Goal: Information Seeking & Learning: Check status

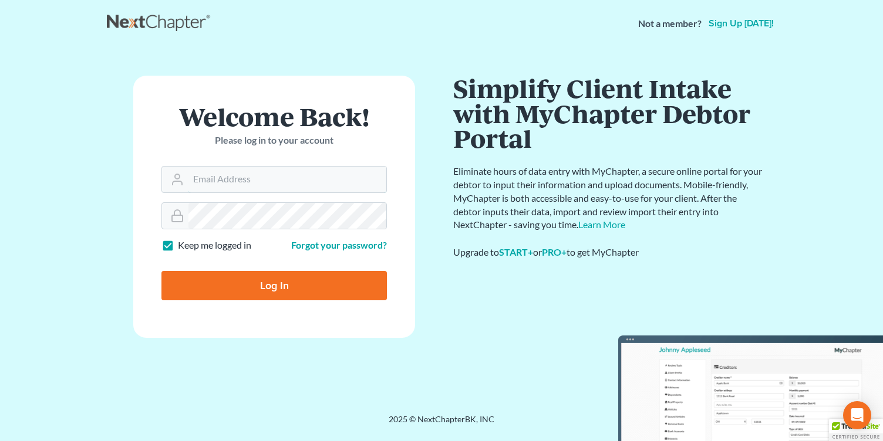
type input "[EMAIL_ADDRESS][DOMAIN_NAME]"
click at [303, 289] on input "Log In" at bounding box center [273, 285] width 225 height 29
type input "Thinking..."
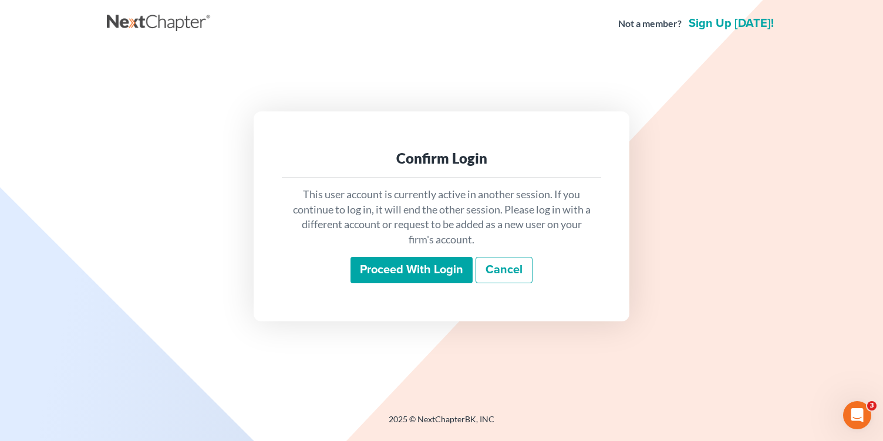
click at [421, 269] on input "Proceed with login" at bounding box center [411, 270] width 122 height 27
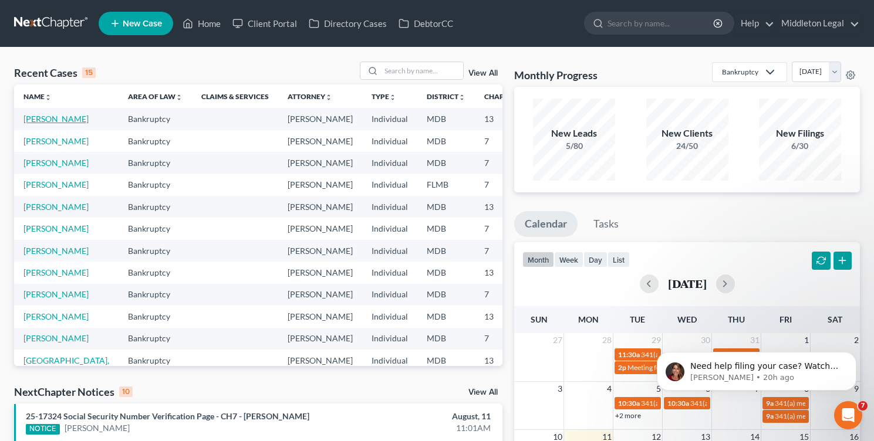
click at [35, 120] on link "[PERSON_NAME]" at bounding box center [55, 119] width 65 height 10
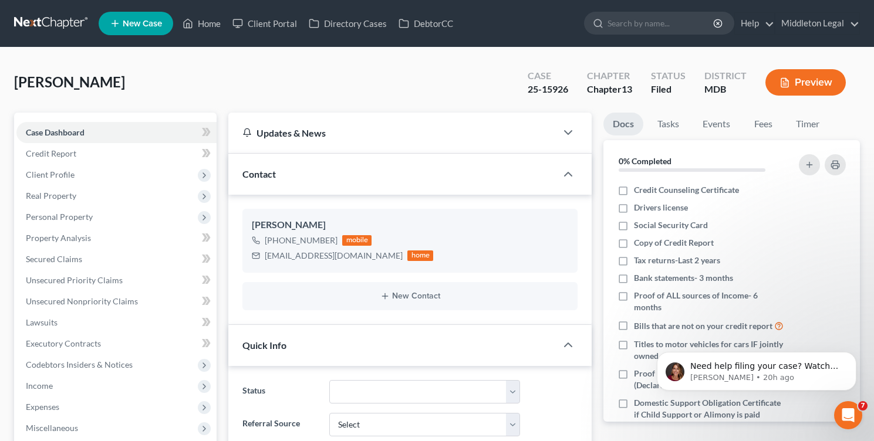
scroll to position [260, 0]
copy div "25-15926"
drag, startPoint x: 524, startPoint y: 86, endPoint x: 573, endPoint y: 90, distance: 48.9
click at [573, 90] on div "Case 25-15926" at bounding box center [547, 83] width 59 height 35
copy div "25-15926"
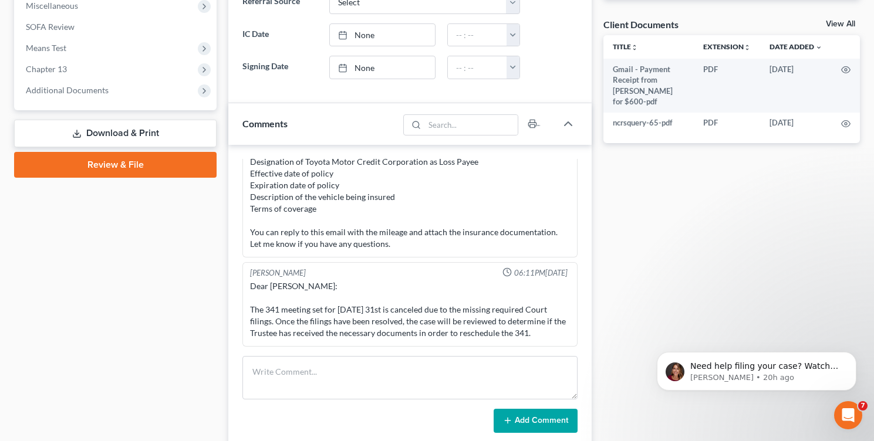
scroll to position [486, 0]
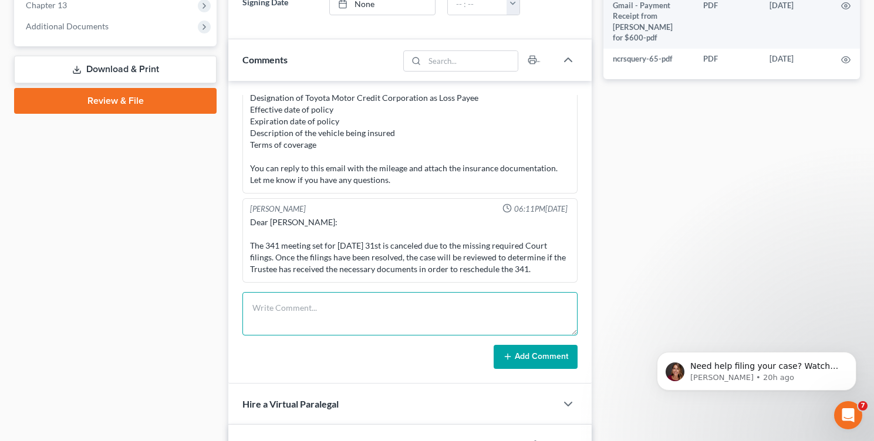
click at [319, 315] on textarea at bounding box center [409, 313] width 335 height 43
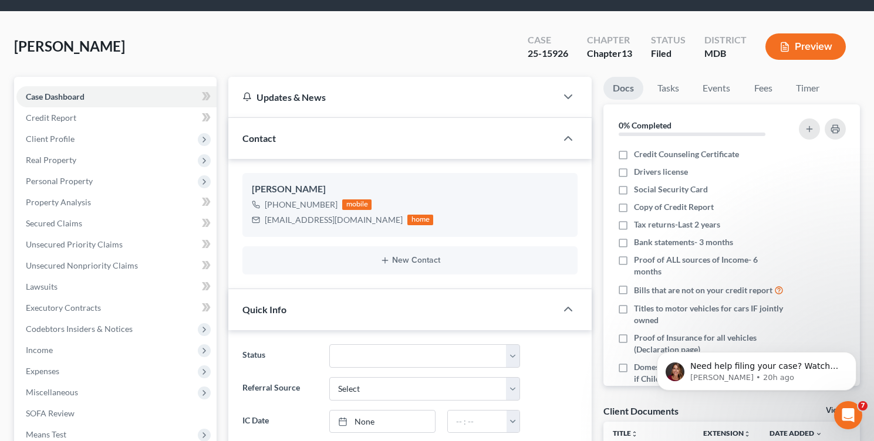
scroll to position [0, 0]
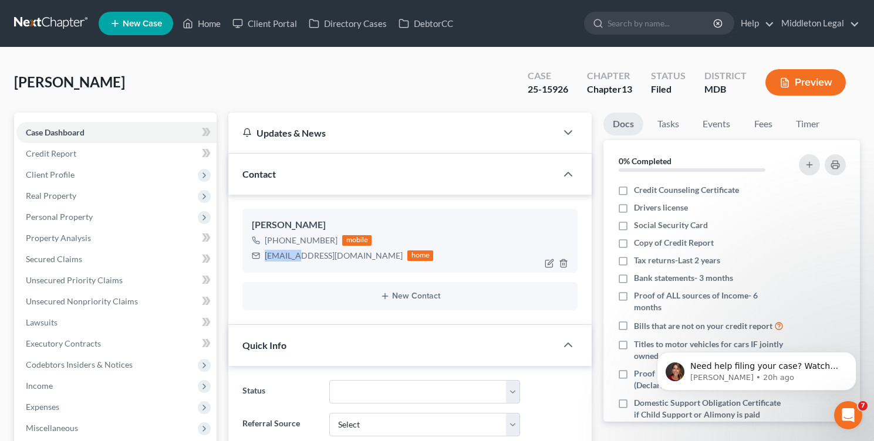
drag, startPoint x: 266, startPoint y: 255, endPoint x: 290, endPoint y: 254, distance: 23.5
click at [290, 254] on div "[EMAIL_ADDRESS][DOMAIN_NAME]" at bounding box center [334, 256] width 138 height 12
click at [307, 260] on div "[EMAIL_ADDRESS][DOMAIN_NAME]" at bounding box center [334, 256] width 138 height 12
drag, startPoint x: 265, startPoint y: 256, endPoint x: 362, endPoint y: 246, distance: 97.3
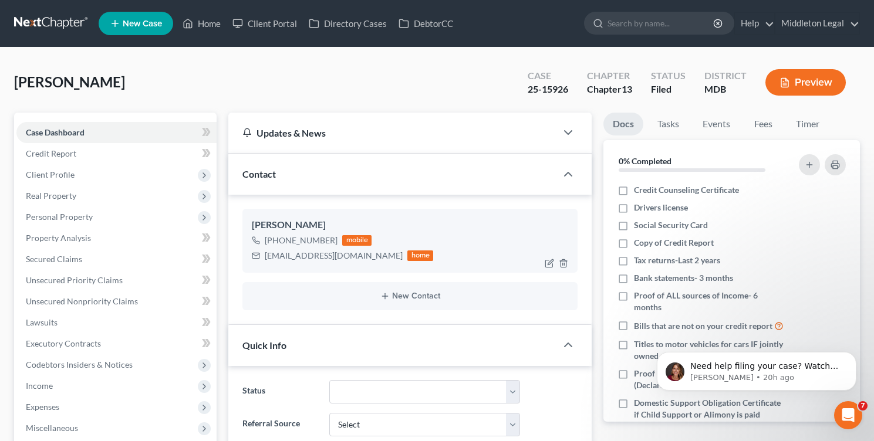
click at [362, 246] on div "[PHONE_NUMBER] mobile [EMAIL_ADDRESS][DOMAIN_NAME] home" at bounding box center [342, 248] width 181 height 31
drag, startPoint x: 266, startPoint y: 256, endPoint x: 340, endPoint y: 255, distance: 74.5
click at [340, 255] on div "[EMAIL_ADDRESS][DOMAIN_NAME]" at bounding box center [334, 256] width 138 height 12
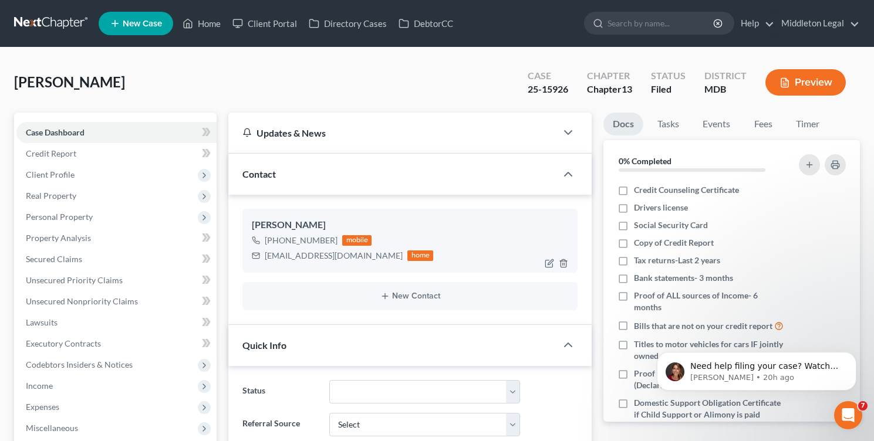
click at [286, 256] on div "[EMAIL_ADDRESS][DOMAIN_NAME]" at bounding box center [334, 256] width 138 height 12
drag, startPoint x: 265, startPoint y: 256, endPoint x: 419, endPoint y: 178, distance: 172.4
click at [419, 178] on div "Contact [PERSON_NAME] [PHONE_NUMBER] mobile [EMAIL_ADDRESS][DOMAIN_NAME] home N…" at bounding box center [409, 239] width 363 height 171
click at [307, 209] on div "[PERSON_NAME] [PHONE_NUMBER] mobile [EMAIL_ADDRESS][DOMAIN_NAME] home" at bounding box center [409, 240] width 335 height 63
drag, startPoint x: 265, startPoint y: 257, endPoint x: 361, endPoint y: 251, distance: 96.4
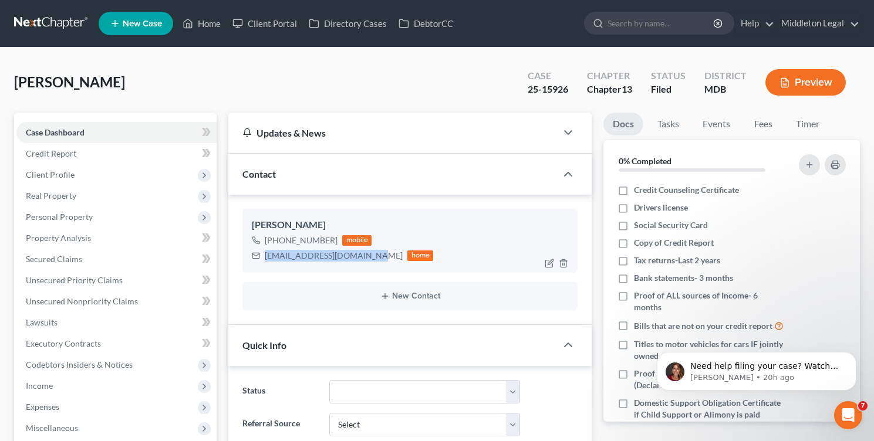
click at [361, 251] on div "[EMAIL_ADDRESS][DOMAIN_NAME]" at bounding box center [334, 256] width 138 height 12
click at [215, 22] on link "Home" at bounding box center [202, 23] width 50 height 21
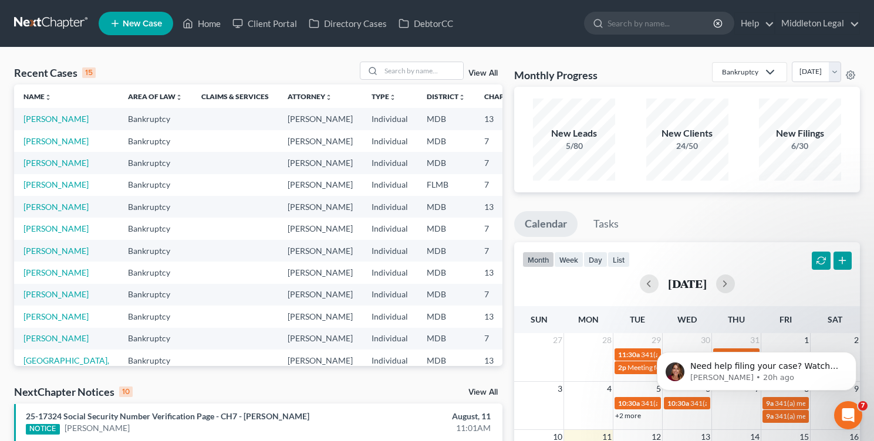
click at [192, 130] on td at bounding box center [235, 119] width 86 height 22
click at [123, 130] on td "Bankruptcy" at bounding box center [155, 119] width 73 height 22
click at [425, 76] on input "search" at bounding box center [422, 70] width 82 height 17
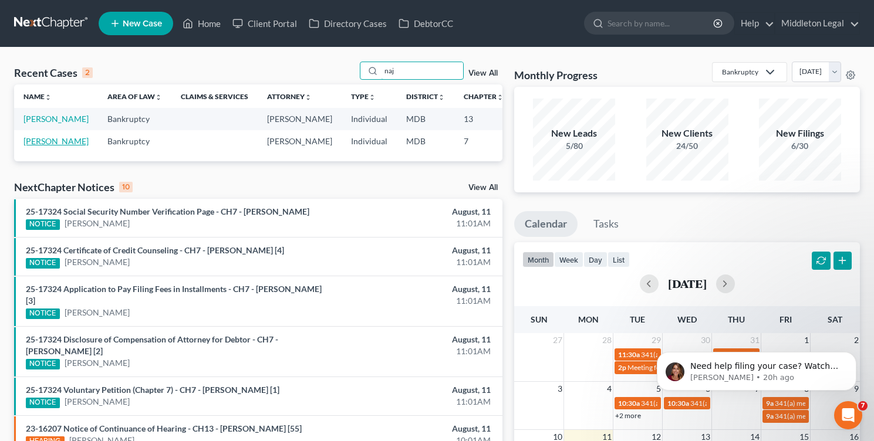
type input "naj"
click at [47, 146] on link "[PERSON_NAME]" at bounding box center [55, 141] width 65 height 10
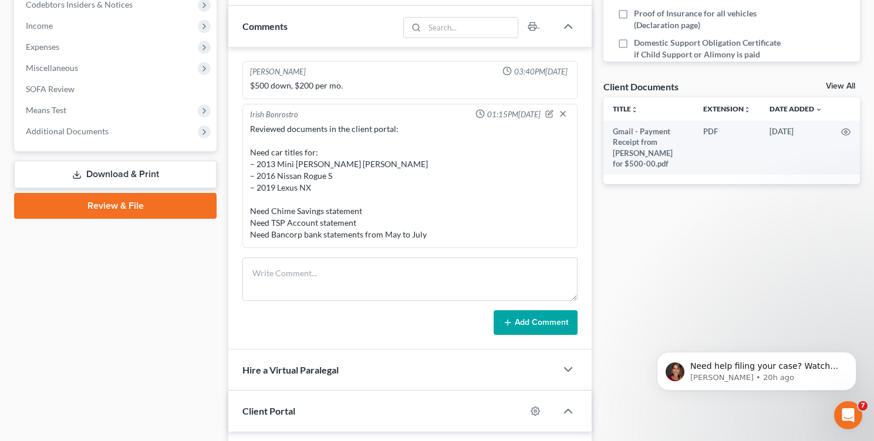
scroll to position [361, 0]
click at [313, 191] on div "Reviewed documents in the client portal: Need car titles for: – 2013 Mini [PERS…" at bounding box center [410, 181] width 320 height 117
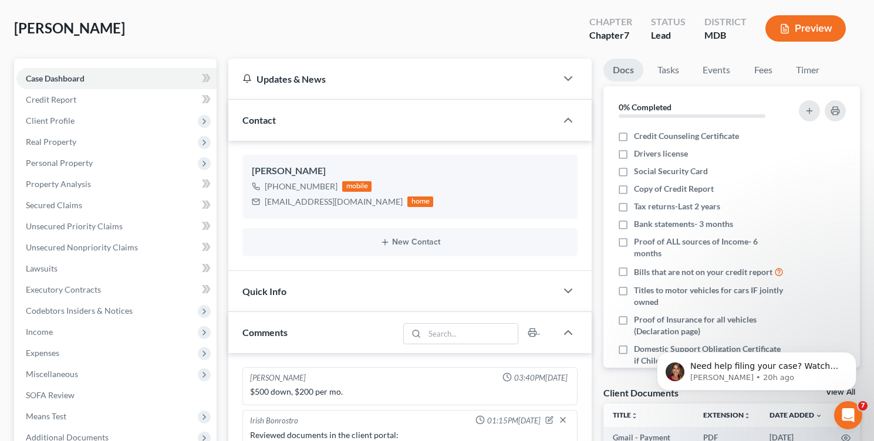
scroll to position [0, 0]
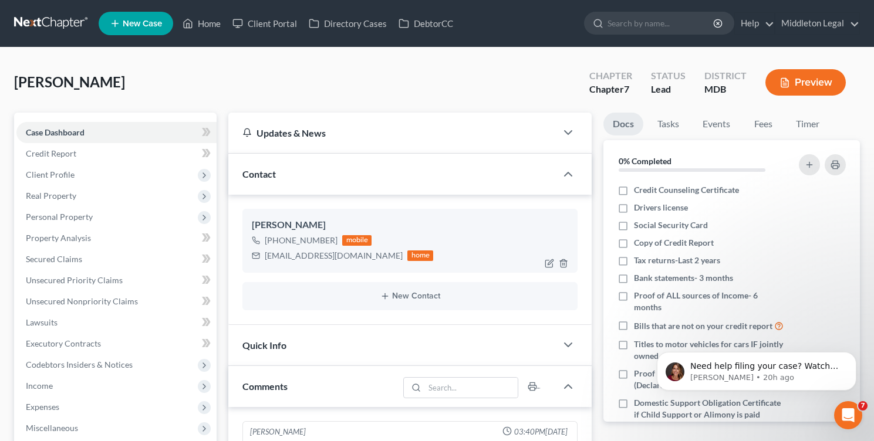
drag, startPoint x: 275, startPoint y: 241, endPoint x: 332, endPoint y: 238, distance: 56.4
click at [332, 238] on div "[PHONE_NUMBER]" at bounding box center [301, 241] width 73 height 12
copy div "[PHONE_NUMBER]"
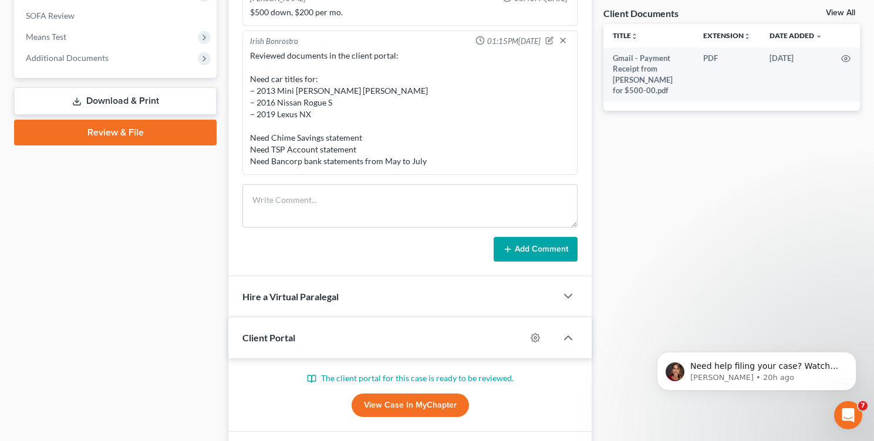
scroll to position [408, 0]
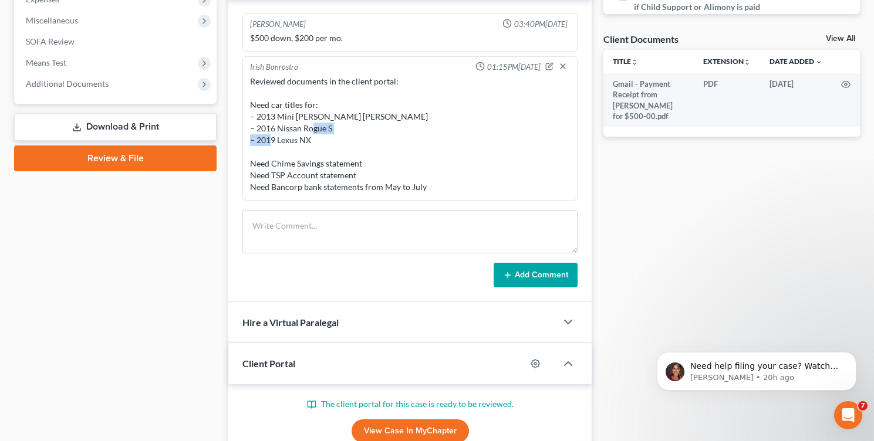
copy div "2019 Lexus NX"
drag, startPoint x: 257, startPoint y: 139, endPoint x: 319, endPoint y: 141, distance: 61.7
click at [319, 141] on div "Reviewed documents in the client portal: Need car titles for: – 2013 Mini [PERS…" at bounding box center [410, 134] width 320 height 117
drag, startPoint x: 271, startPoint y: 188, endPoint x: 432, endPoint y: 182, distance: 161.5
click at [432, 182] on div "Reviewed documents in the client portal: Need car titles for: – 2013 Mini [PERS…" at bounding box center [410, 134] width 320 height 117
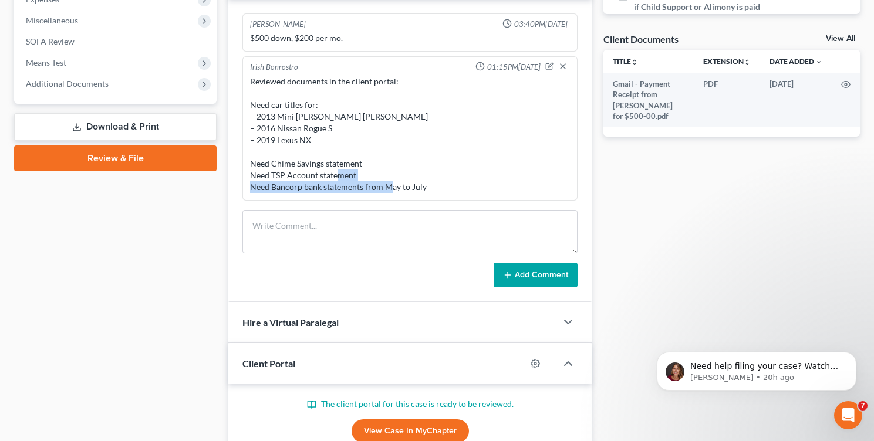
copy div "Bancorp bank statements from May to July"
click at [346, 221] on textarea at bounding box center [409, 231] width 335 height 43
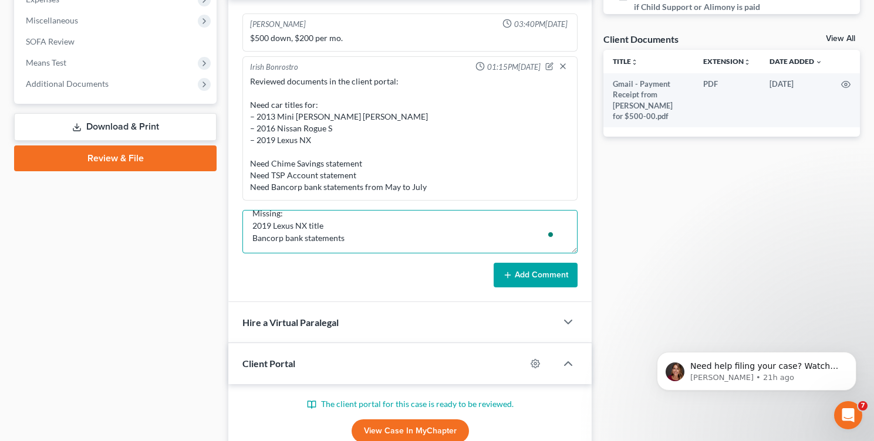
scroll to position [15, 0]
type textarea "Missing: 2019 Lexus NX title Bancorp bank statements SSC"
click at [529, 272] on button "Add Comment" at bounding box center [535, 275] width 84 height 25
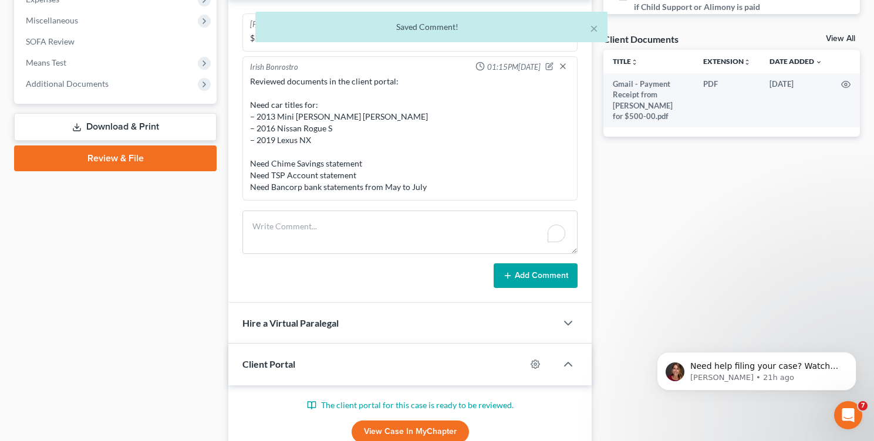
scroll to position [77, 0]
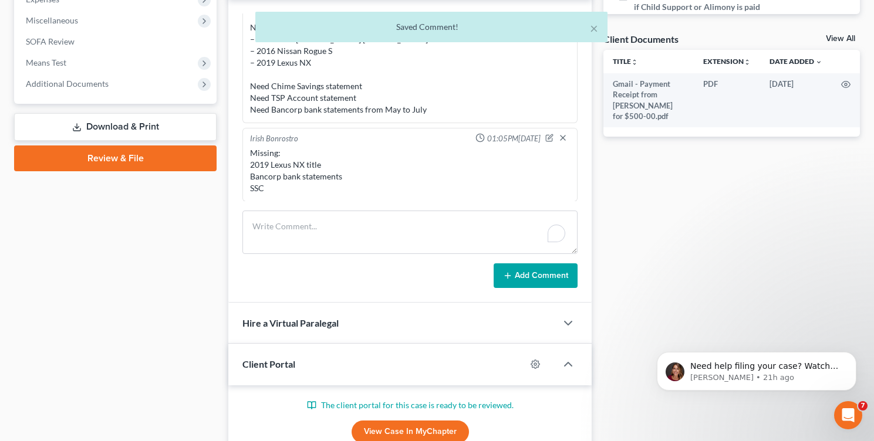
click at [655, 221] on div "Docs Tasks Events Fees Timer 0% Completed Nothing here yet! Credit Counseling C…" at bounding box center [731, 123] width 268 height 836
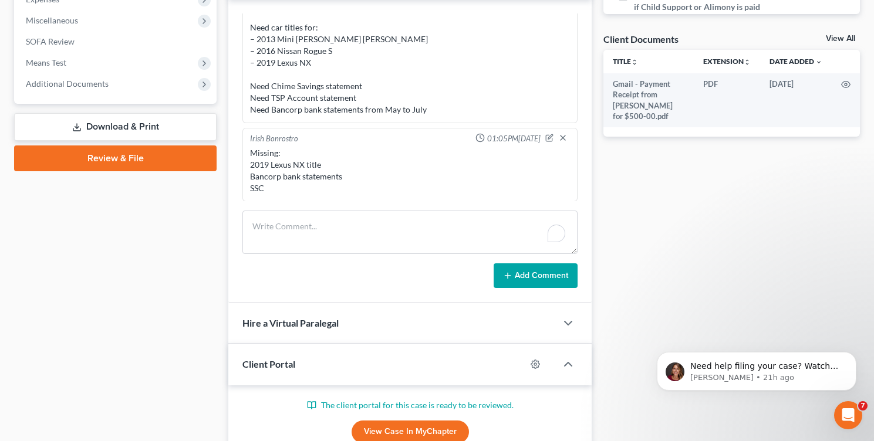
click at [193, 249] on div "Case Dashboard Payments Invoices Payments Payments Credit Report Client Profile" at bounding box center [115, 123] width 214 height 836
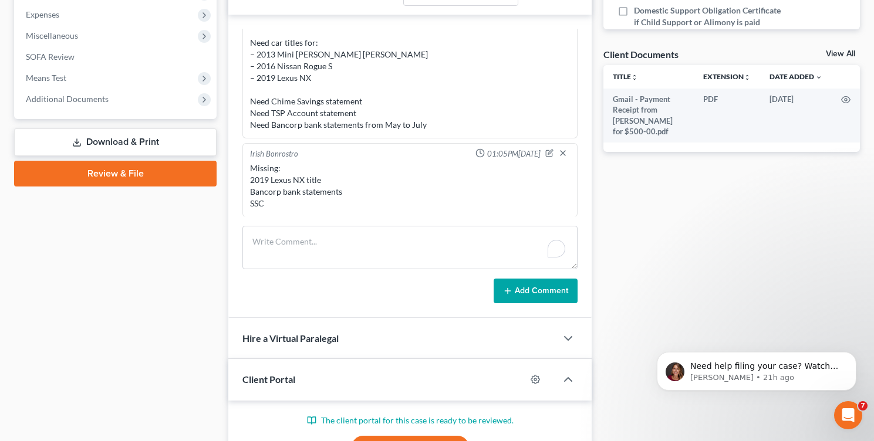
scroll to position [396, 0]
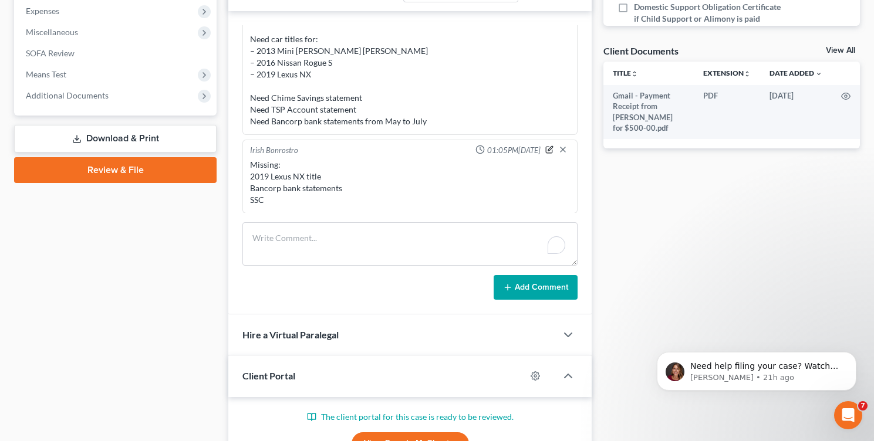
click at [545, 150] on icon "button" at bounding box center [549, 150] width 8 height 8
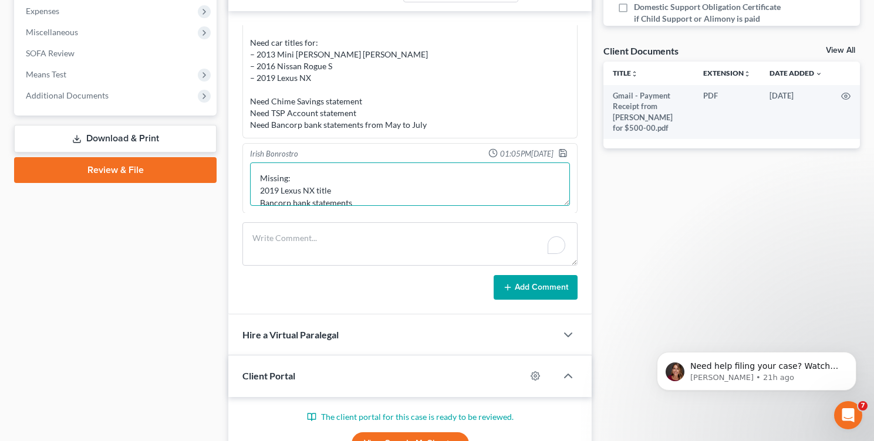
click at [392, 180] on textarea "Missing: 2019 Lexus NX title Bancorp bank statements SSC" at bounding box center [410, 184] width 320 height 43
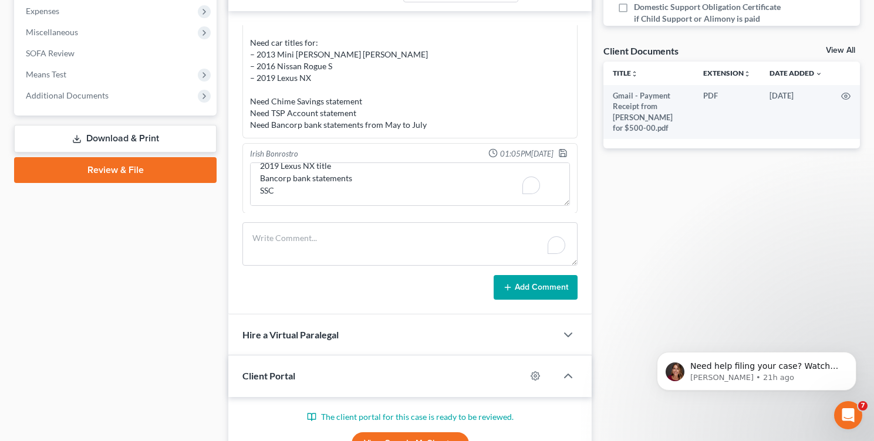
click at [374, 207] on div "Missing: 2019 Lexus NX title Bancorp bank statements SSC Missing: 2019 Lexus NX…" at bounding box center [410, 184] width 324 height 48
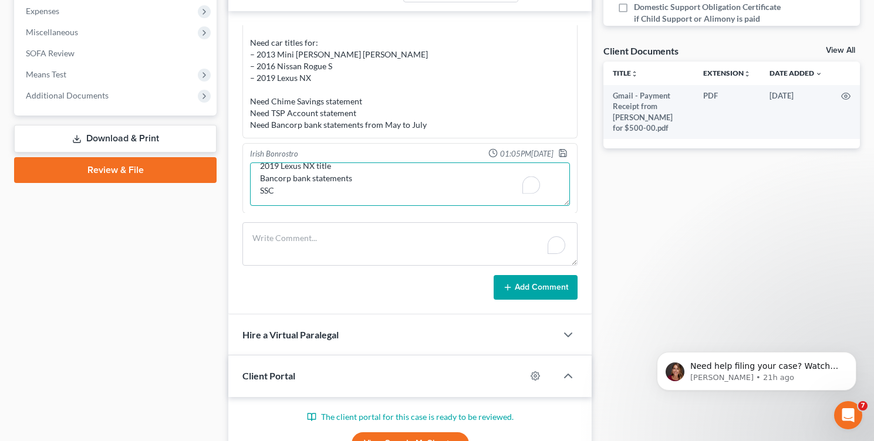
click at [376, 198] on textarea "Missing: 2019 Lexus NX title Bancorp bank statements SSC" at bounding box center [410, 184] width 320 height 43
type textarea "Missing: 2019 Lexus NX title Bancorp bank statements SSC sent portal back to th…"
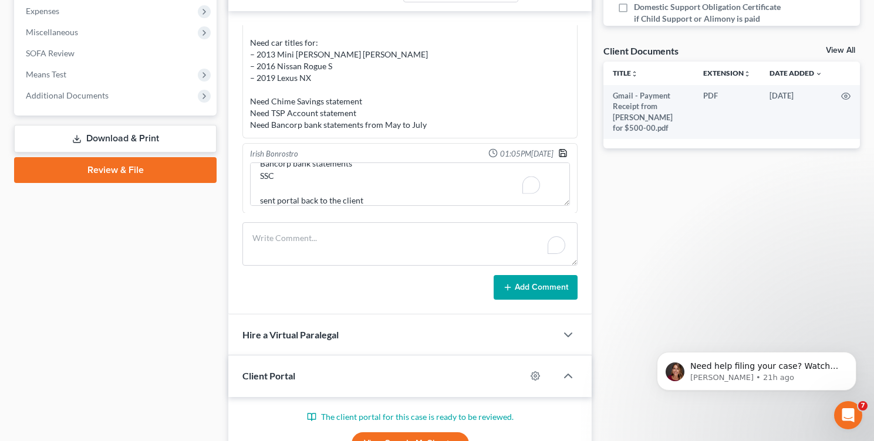
click at [561, 154] on polyline "button" at bounding box center [563, 155] width 4 height 3
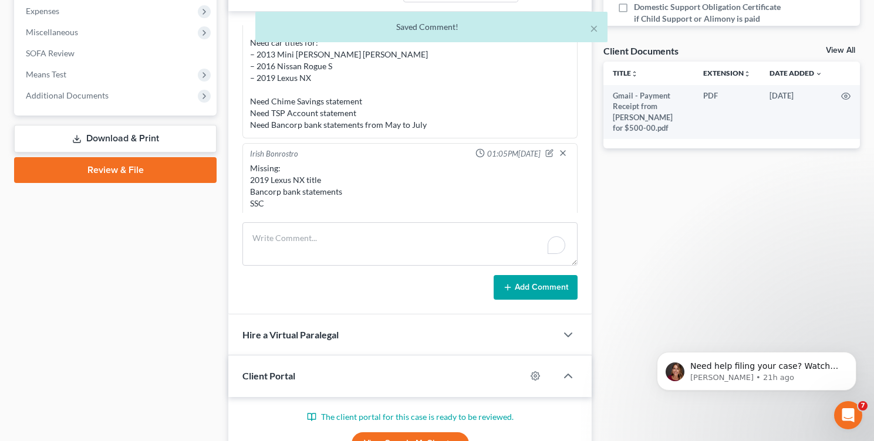
scroll to position [101, 0]
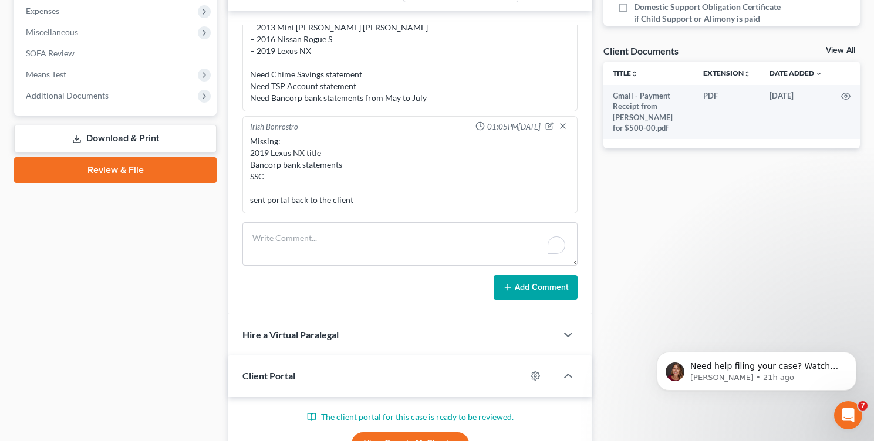
click at [179, 228] on div "Case Dashboard Payments Invoices Payments Payments Credit Report Client Profile" at bounding box center [115, 135] width 214 height 836
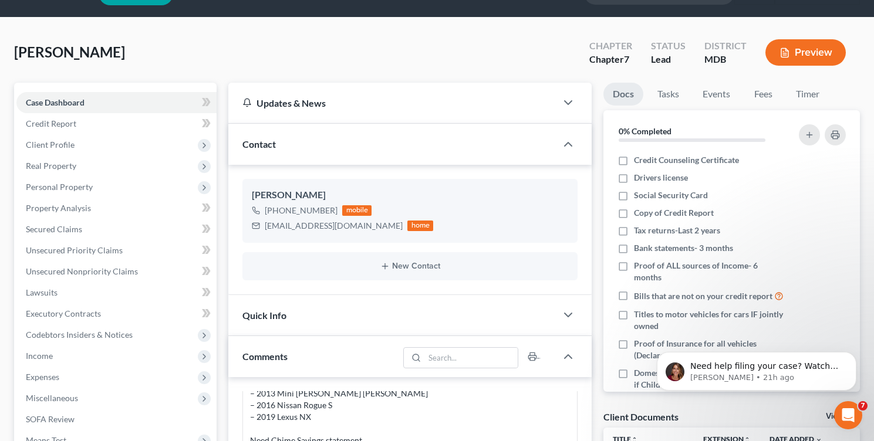
scroll to position [0, 0]
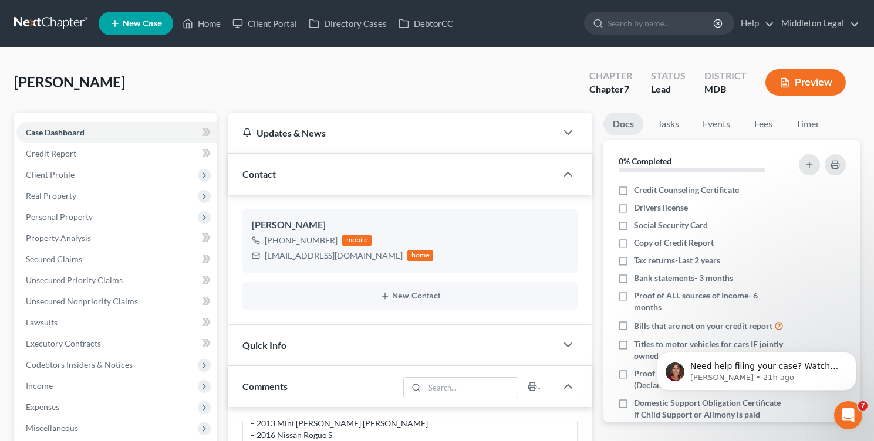
click at [222, 80] on div "[PERSON_NAME] Upgraded Chapter Chapter 7 Status Lead District MDB Preview" at bounding box center [437, 87] width 846 height 51
click at [190, 21] on icon at bounding box center [188, 23] width 8 height 9
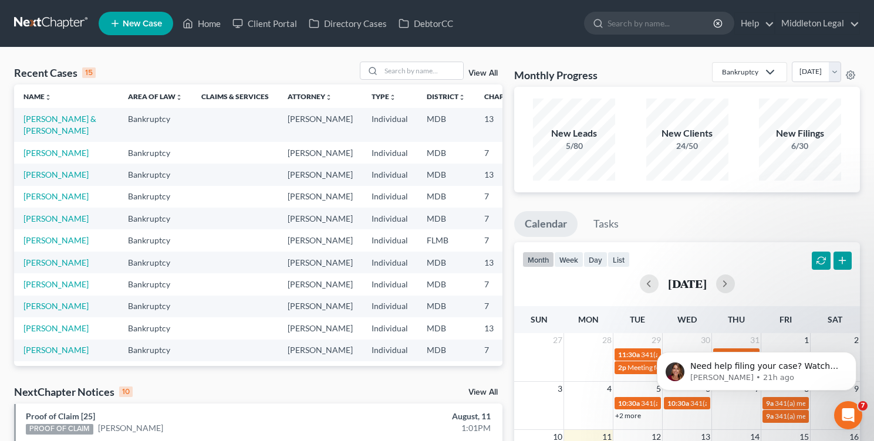
click at [192, 126] on td at bounding box center [235, 124] width 86 height 33
click at [410, 73] on input "search" at bounding box center [422, 70] width 82 height 17
type input "[PERSON_NAME]"
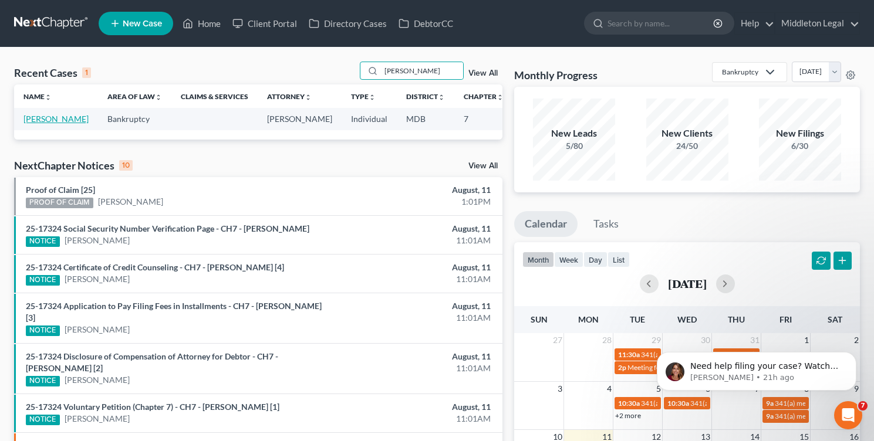
click at [36, 124] on link "[PERSON_NAME]" at bounding box center [55, 119] width 65 height 10
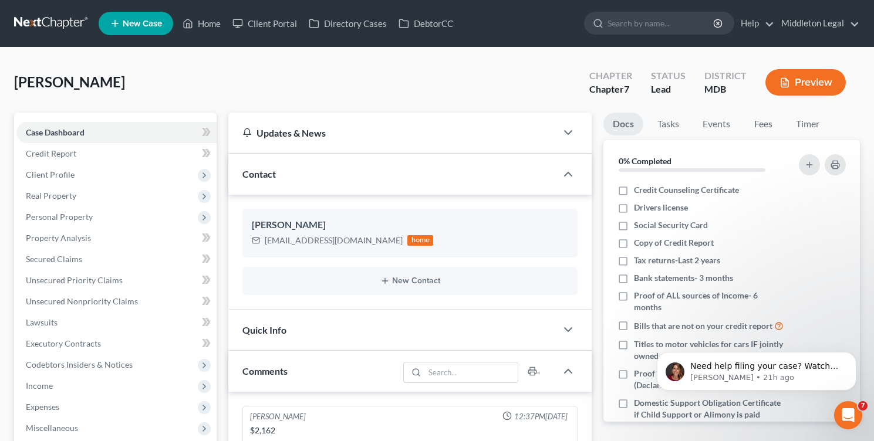
click at [202, 40] on nav "Home New Case Client Portal Directory Cases DebtorCC Middleton Legal [EMAIL_ADD…" at bounding box center [437, 23] width 874 height 47
click at [202, 28] on link "Home" at bounding box center [202, 23] width 50 height 21
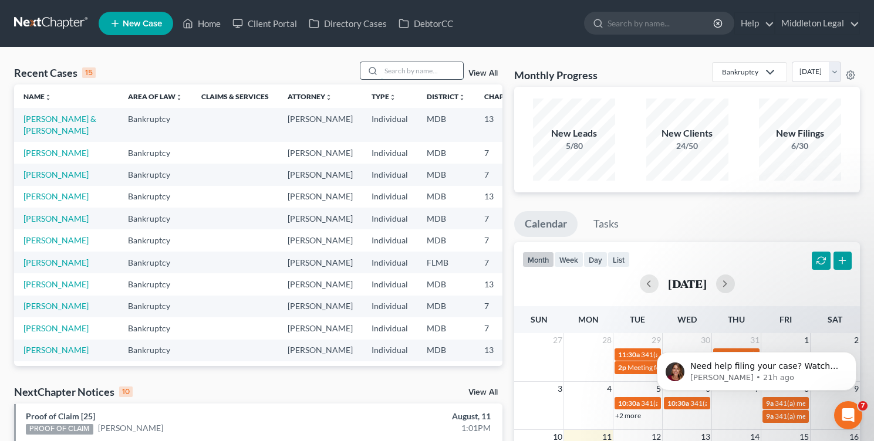
click at [423, 75] on input "search" at bounding box center [422, 70] width 82 height 17
paste input "[PERSON_NAME] & [PERSON_NAME]"
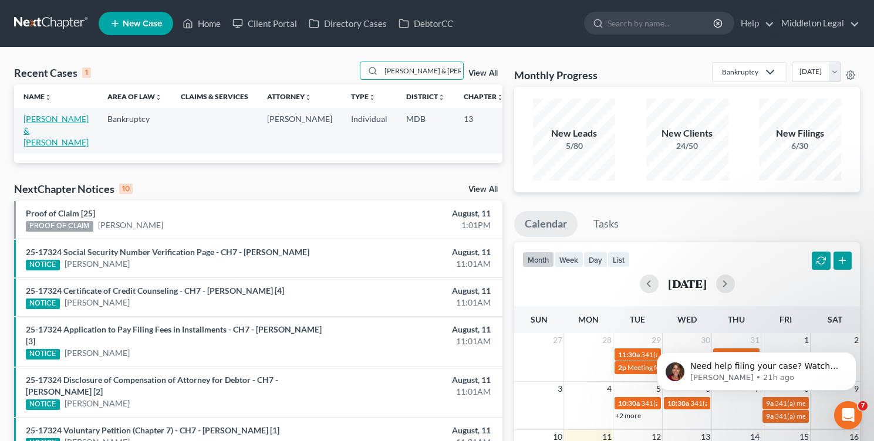
type input "[PERSON_NAME] & [PERSON_NAME]"
click at [43, 121] on link "[PERSON_NAME] & [PERSON_NAME]" at bounding box center [55, 130] width 65 height 33
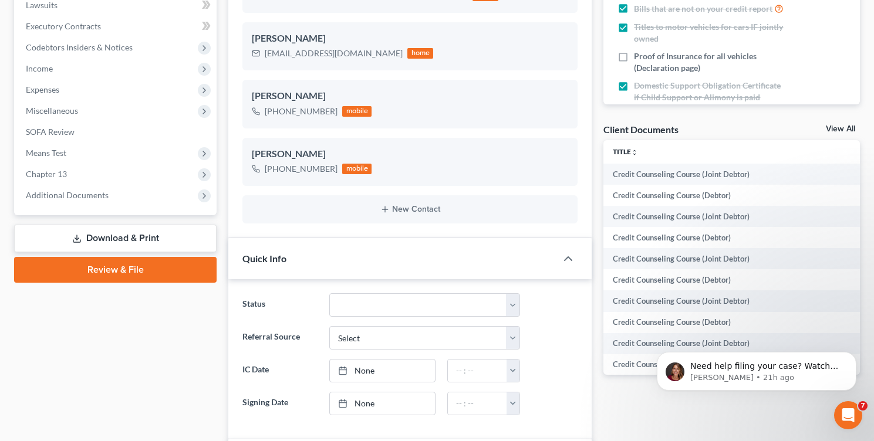
scroll to position [381, 0]
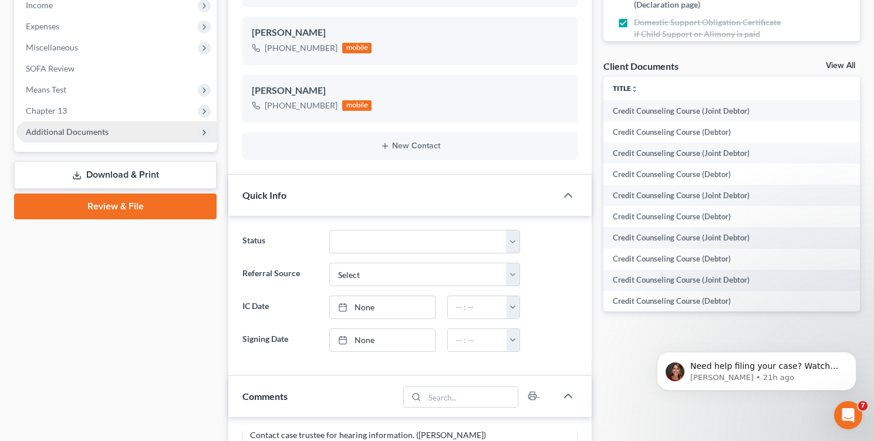
click at [62, 131] on span "Additional Documents" at bounding box center [67, 132] width 83 height 10
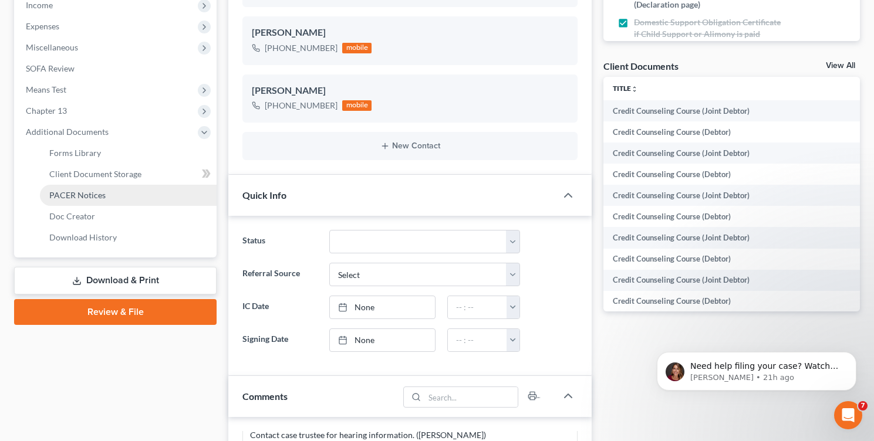
click at [76, 191] on span "PACER Notices" at bounding box center [77, 195] width 56 height 10
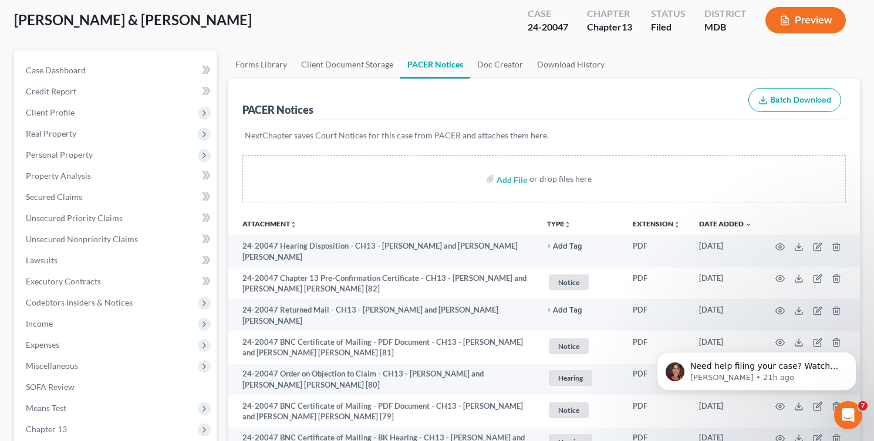
scroll to position [71, 0]
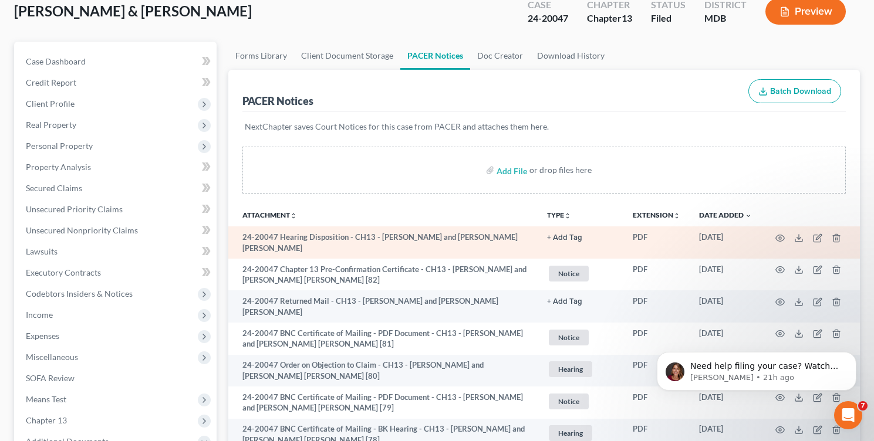
click at [448, 244] on td "24-20047 Hearing Disposition - CH13 - [PERSON_NAME] and [PERSON_NAME] [PERSON_N…" at bounding box center [382, 243] width 309 height 32
click at [777, 238] on icon "button" at bounding box center [779, 238] width 9 height 9
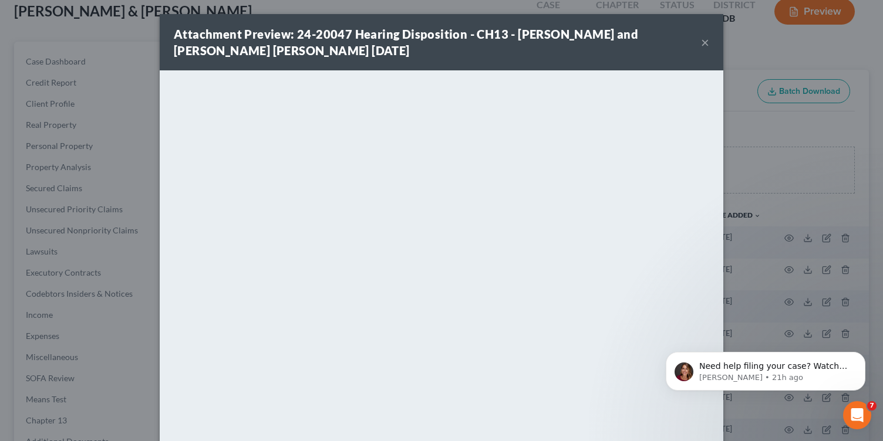
click at [695, 46] on div "Attachment Preview: 24-20047 Hearing Disposition - CH13 - [PERSON_NAME] and [PE…" at bounding box center [437, 42] width 527 height 33
click at [702, 42] on button "×" at bounding box center [705, 42] width 8 height 14
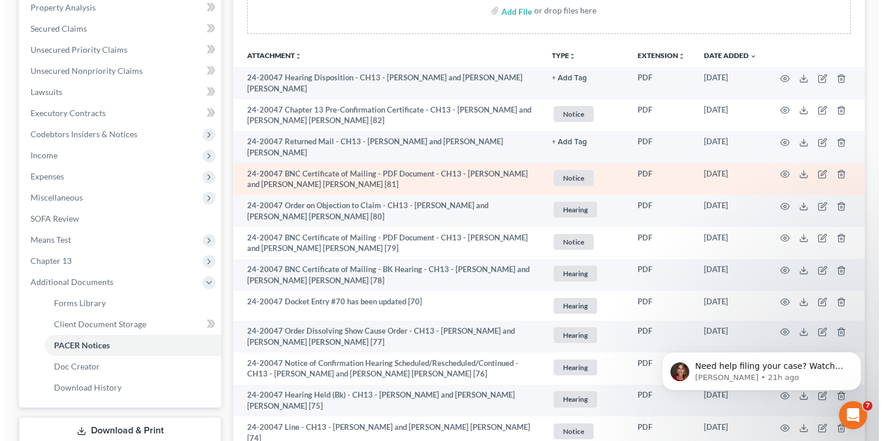
scroll to position [238, 0]
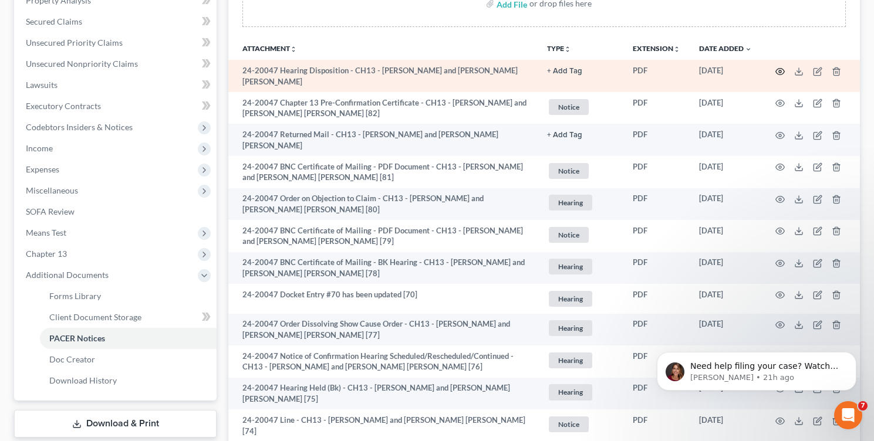
click at [777, 67] on icon "button" at bounding box center [779, 71] width 9 height 9
